Goal: Task Accomplishment & Management: Use online tool/utility

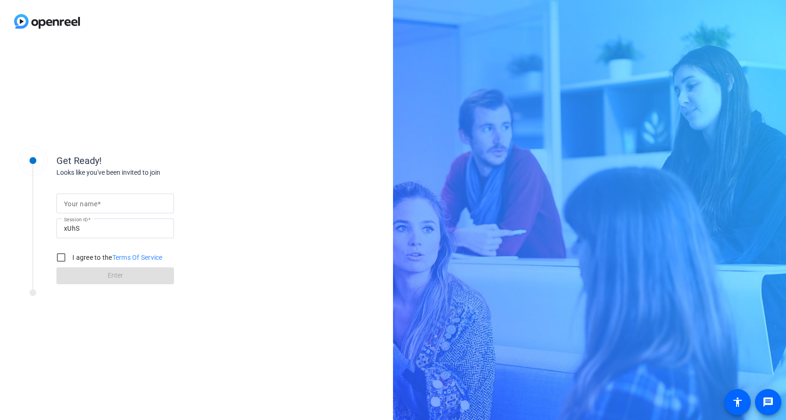
click at [71, 204] on mat-label "Your name" at bounding box center [80, 204] width 33 height 8
click at [71, 204] on input "Your name" at bounding box center [115, 203] width 102 height 11
type input "[PERSON_NAME]"
click at [59, 255] on input "I agree to the Terms Of Service" at bounding box center [61, 257] width 19 height 19
checkbox input "true"
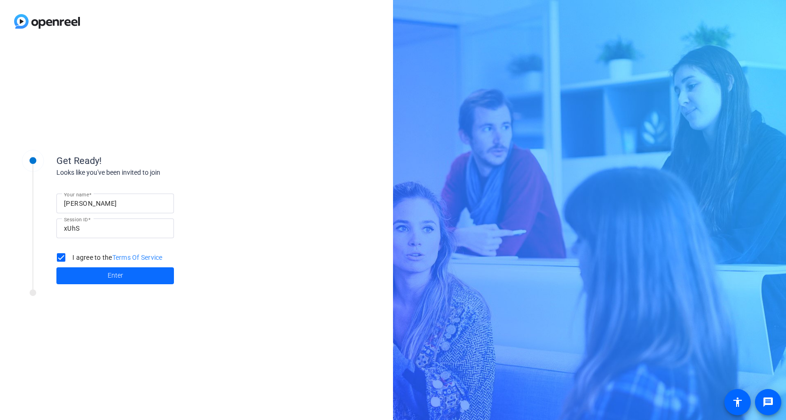
click at [113, 275] on span "Enter" at bounding box center [116, 276] width 16 height 10
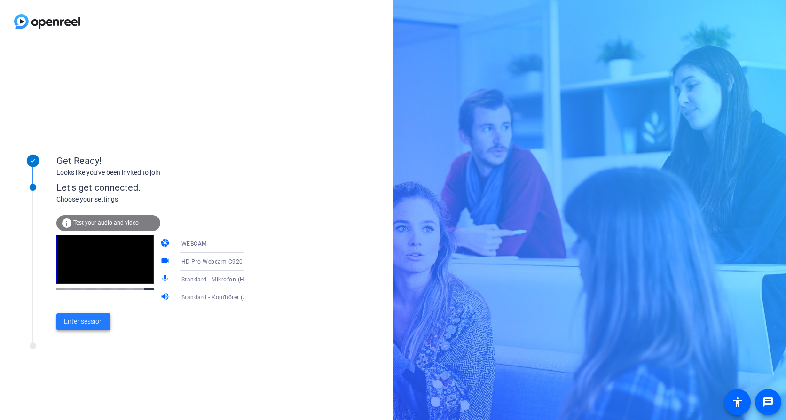
click at [72, 319] on span "Enter session" at bounding box center [83, 322] width 39 height 10
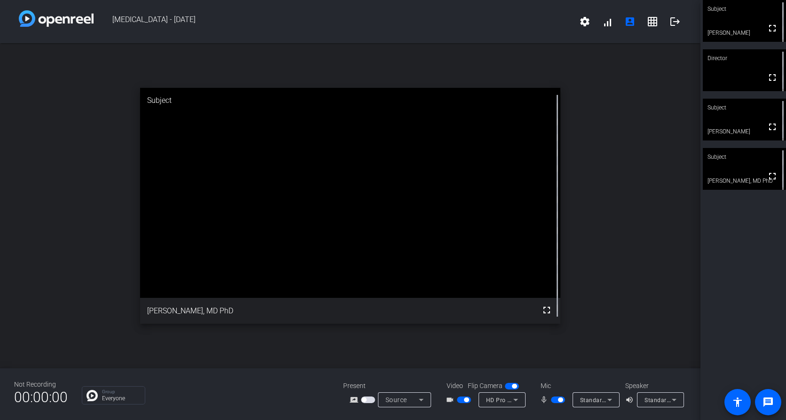
click at [557, 390] on div "Mic" at bounding box center [578, 386] width 94 height 10
click at [548, 387] on div "Mic" at bounding box center [578, 386] width 94 height 10
click at [577, 384] on div "Mic" at bounding box center [578, 386] width 94 height 10
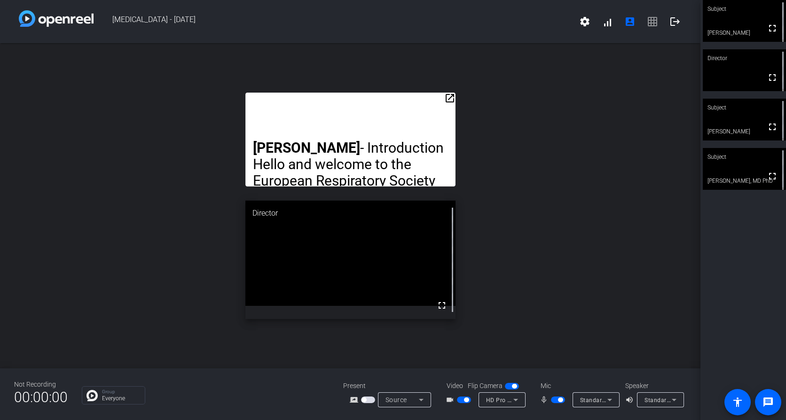
click at [611, 399] on icon at bounding box center [609, 400] width 5 height 2
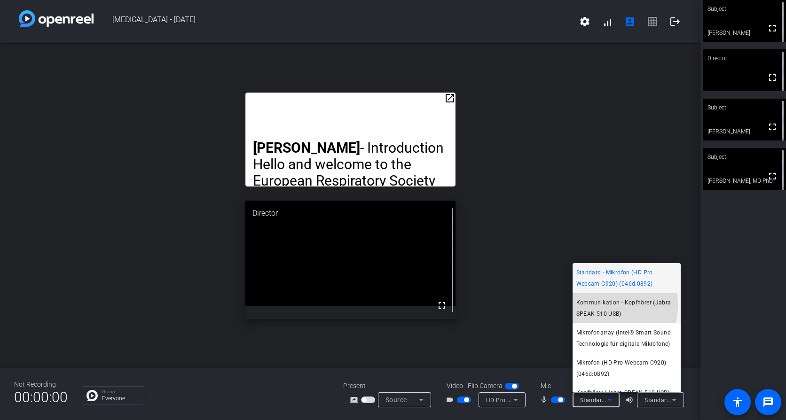
click at [585, 304] on span "Kommunikation - Kopfhörer (Jabra SPEAK 510 USB)" at bounding box center [626, 308] width 101 height 23
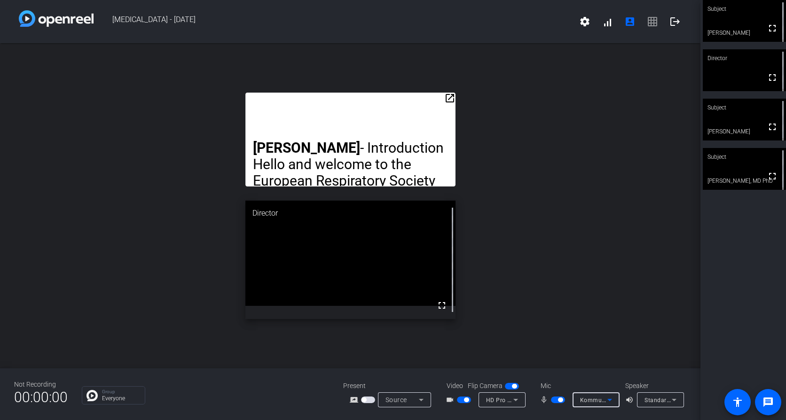
click at [516, 399] on icon at bounding box center [515, 399] width 11 height 11
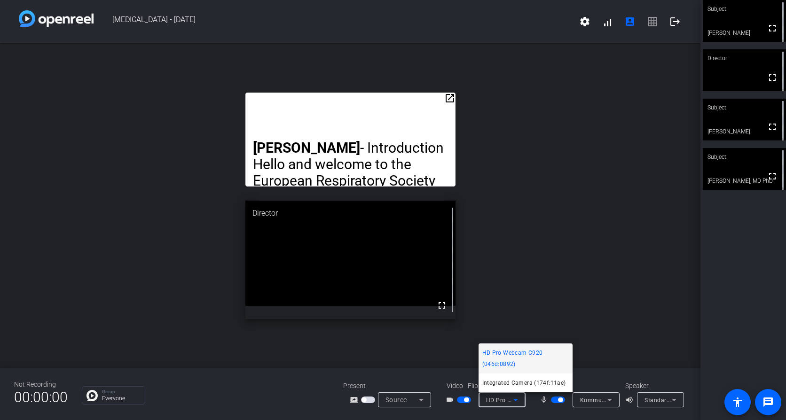
click at [256, 388] on div at bounding box center [393, 210] width 786 height 420
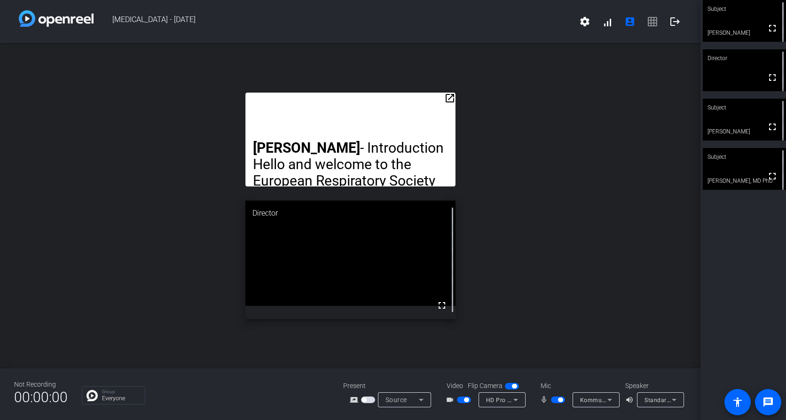
click at [727, 26] on video at bounding box center [743, 21] width 83 height 42
drag, startPoint x: 395, startPoint y: 237, endPoint x: 180, endPoint y: 238, distance: 214.3
click at [180, 238] on div "open_in_new Winfried - Introduction Hello and welcome to the European Respirato…" at bounding box center [350, 205] width 700 height 325
